Goal: Obtain resource: Download file/media

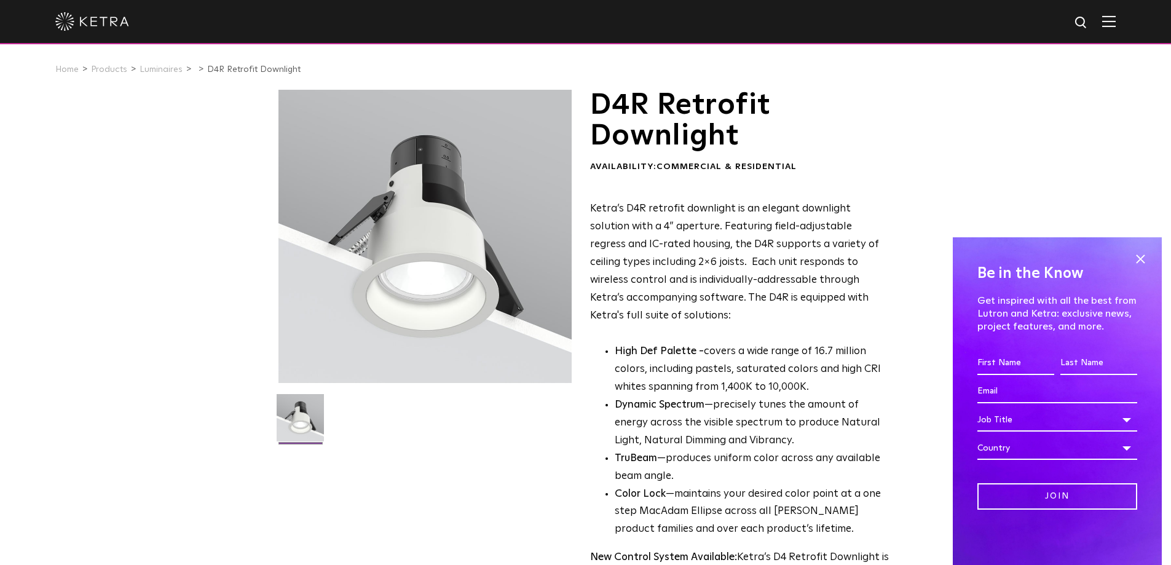
click at [445, 160] on div at bounding box center [424, 236] width 293 height 293
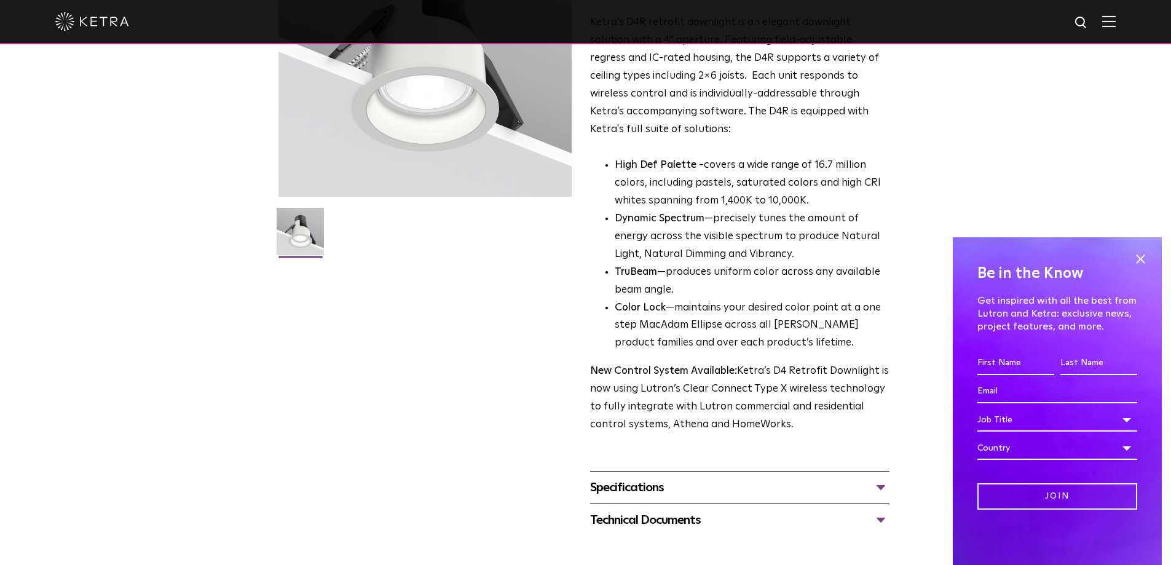
scroll to position [307, 0]
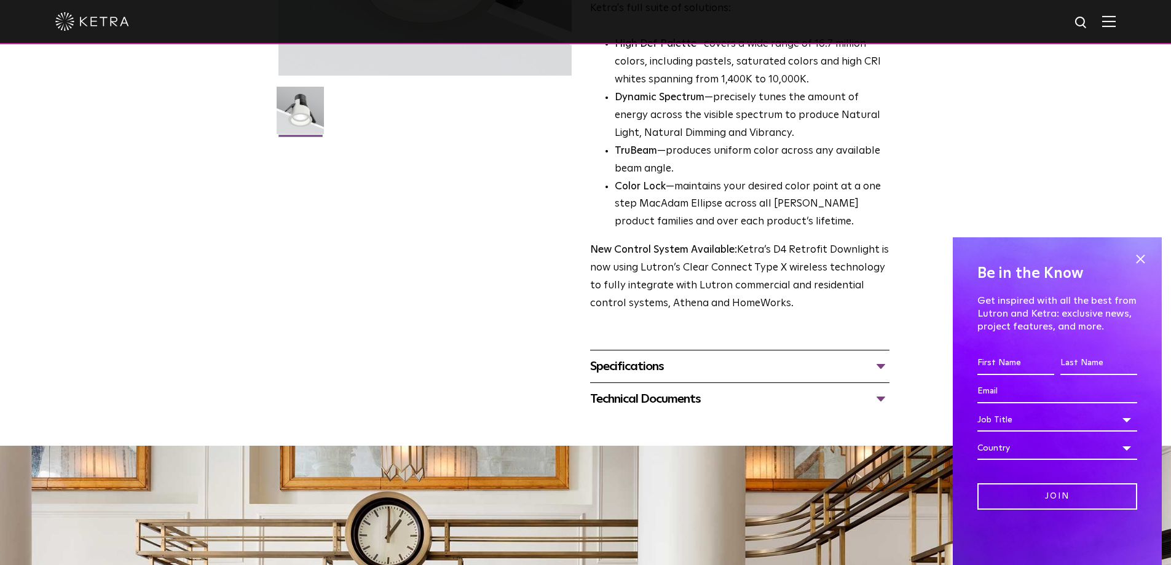
click at [876, 364] on div "Specifications" at bounding box center [739, 366] width 299 height 20
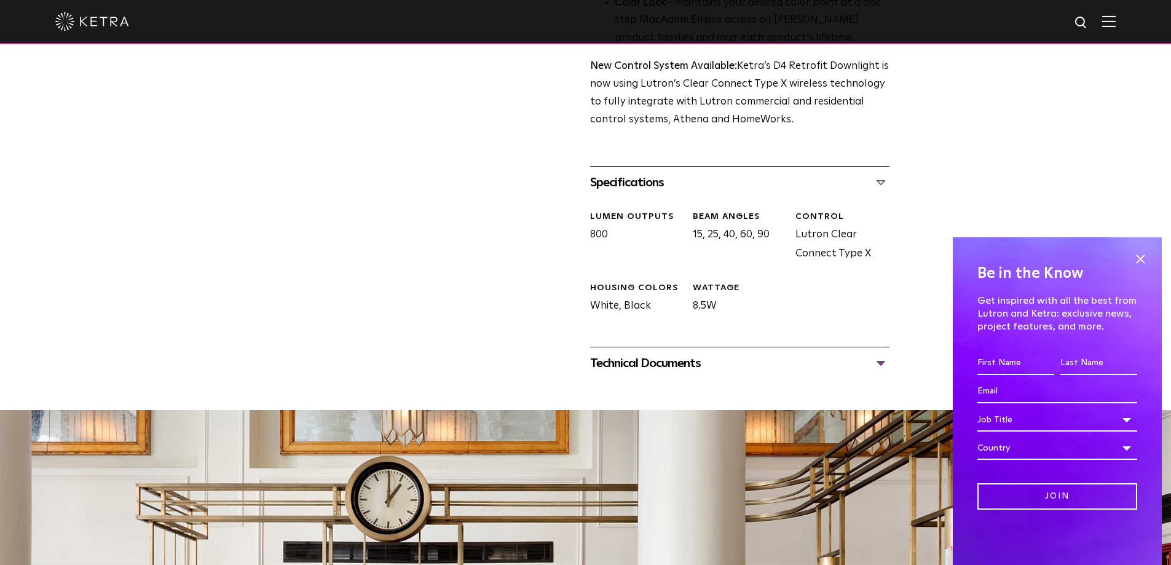
scroll to position [492, 0]
click at [885, 365] on div "Technical Documents" at bounding box center [739, 363] width 299 height 20
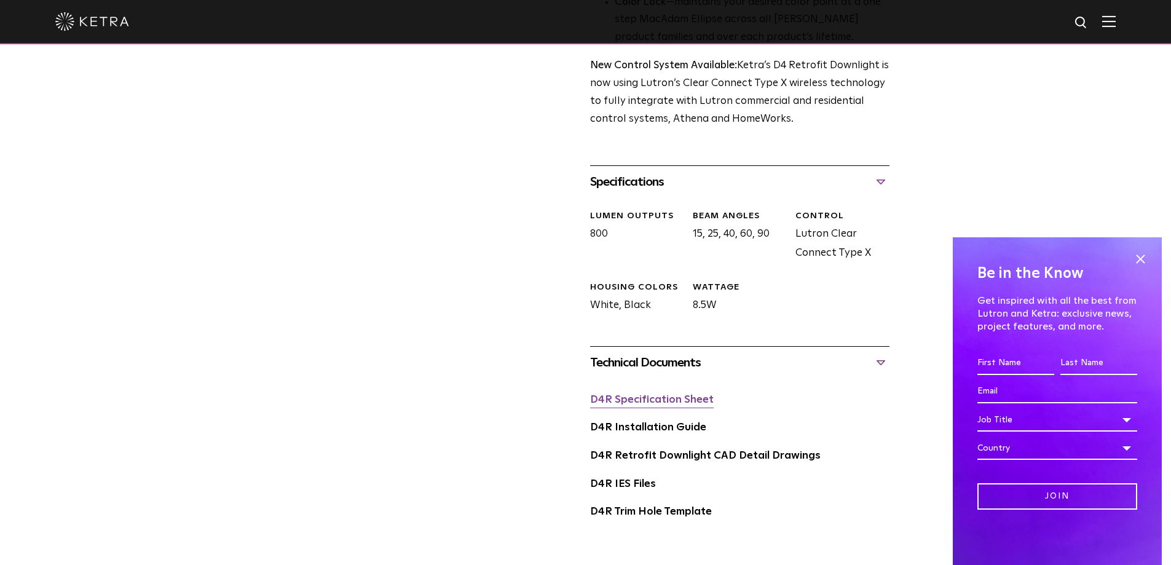
click at [695, 399] on link "D4R Specification Sheet" at bounding box center [652, 400] width 124 height 10
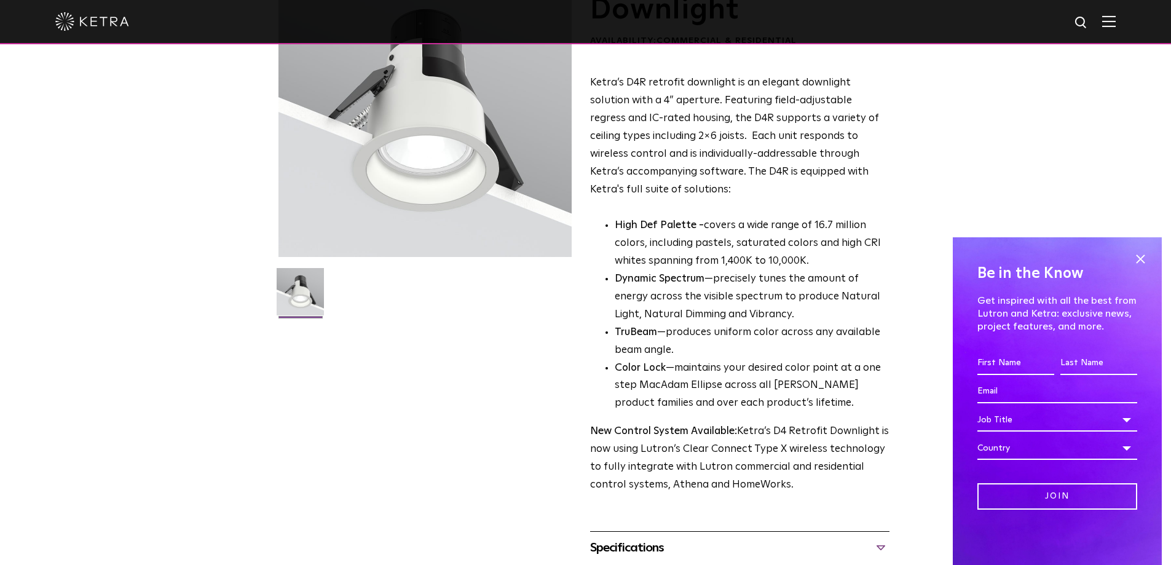
scroll to position [0, 0]
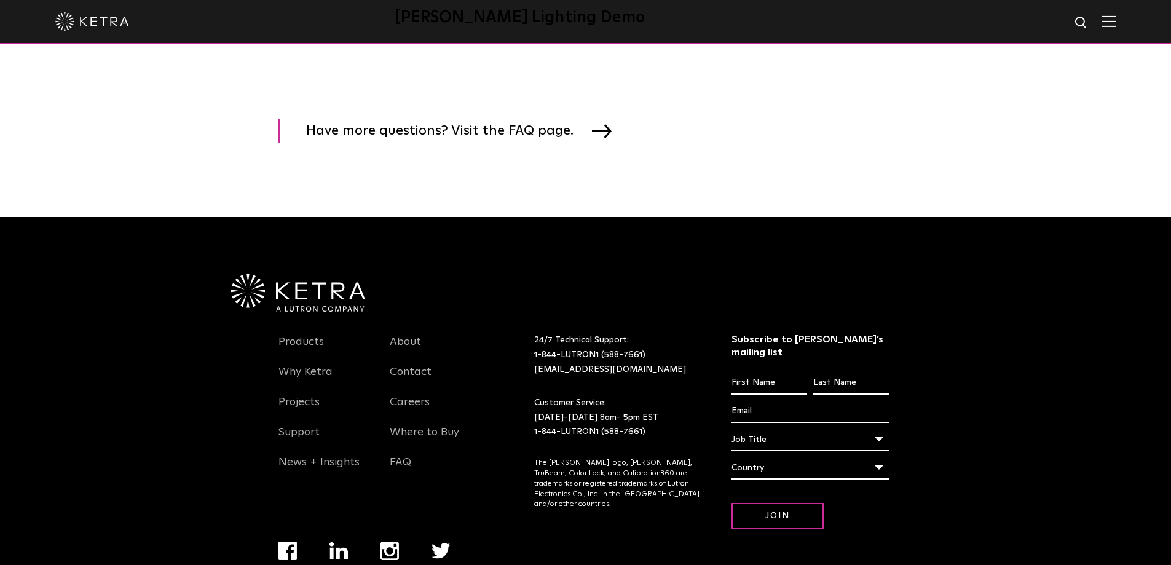
scroll to position [1920, 0]
